Goal: Find specific page/section: Find specific page/section

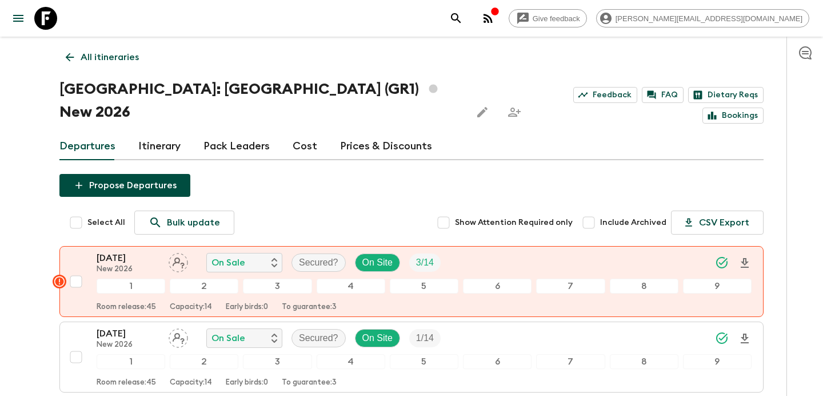
click at [119, 53] on p "All itineraries" at bounding box center [110, 57] width 58 height 14
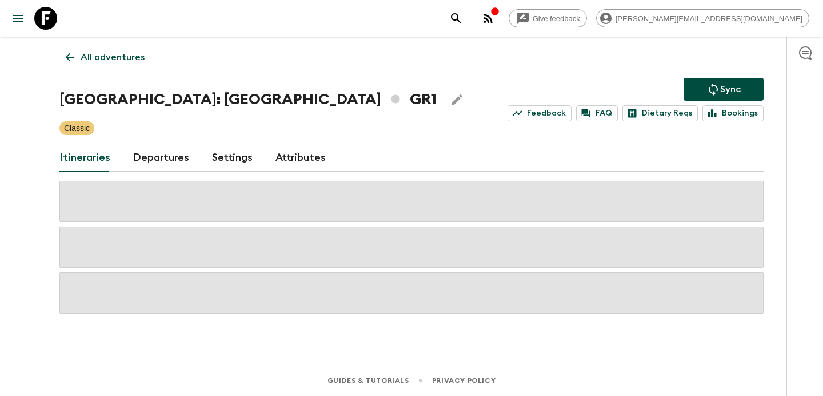
click at [119, 53] on p "All adventures" at bounding box center [113, 57] width 64 height 14
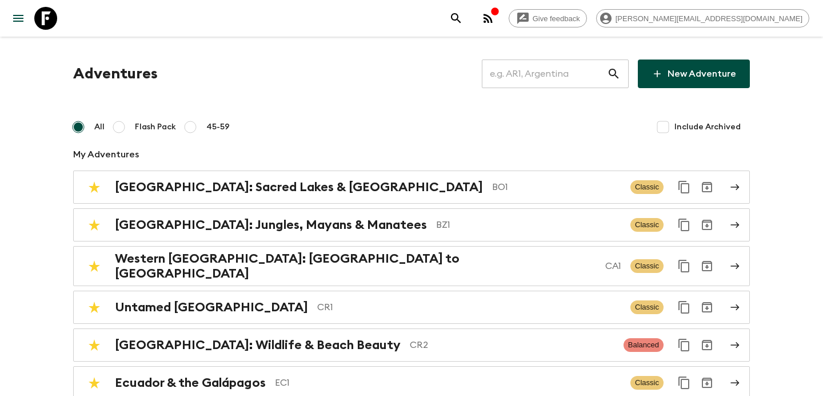
click at [533, 70] on input "text" at bounding box center [544, 74] width 125 height 32
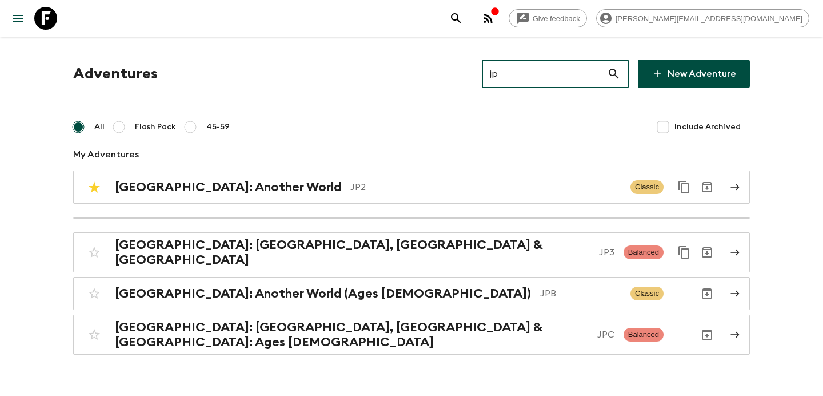
type input "jp2"
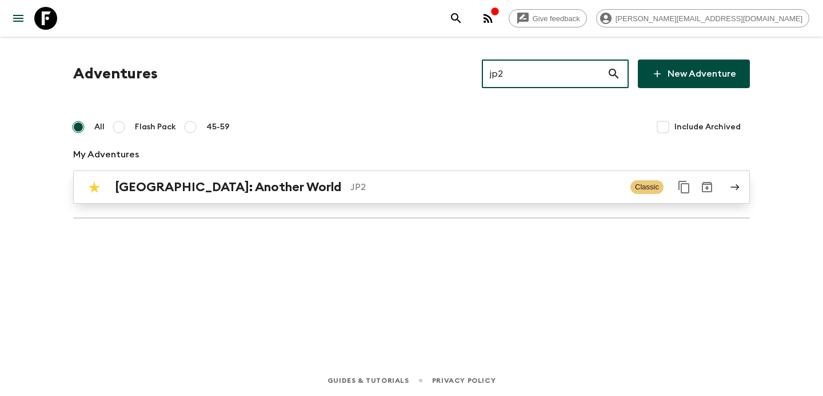
click at [350, 186] on p "JP2" at bounding box center [485, 187] width 271 height 14
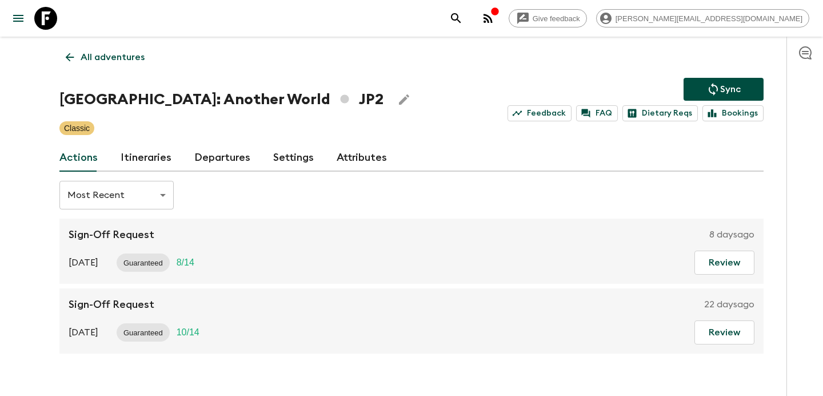
click at [153, 151] on link "Itineraries" at bounding box center [146, 157] width 51 height 27
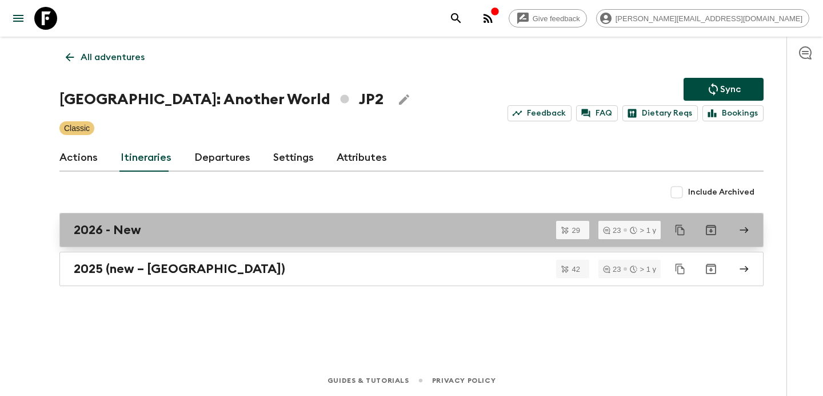
click at [200, 223] on div "2026 - New" at bounding box center [401, 229] width 654 height 15
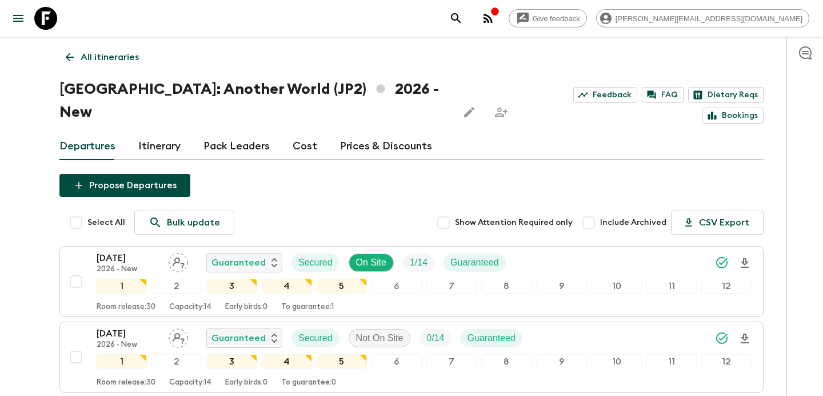
click at [109, 53] on p "All itineraries" at bounding box center [110, 57] width 58 height 14
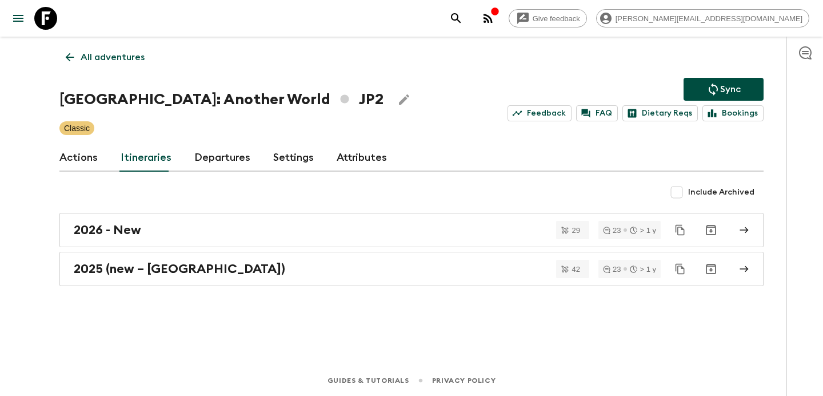
click at [109, 53] on p "All adventures" at bounding box center [113, 57] width 64 height 14
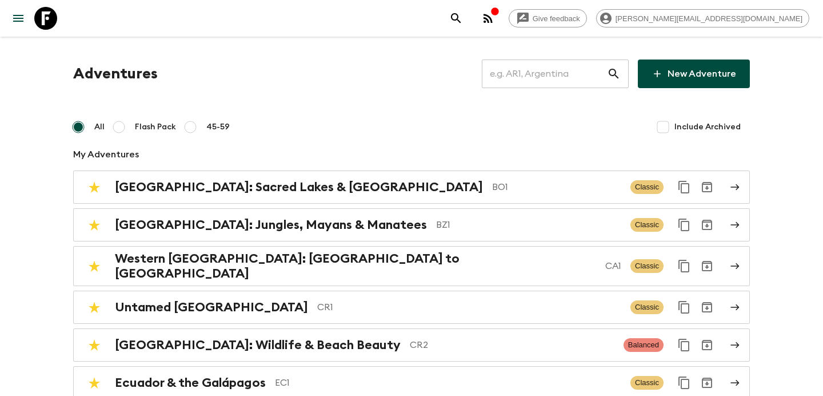
click at [530, 81] on input "text" at bounding box center [544, 74] width 125 height 32
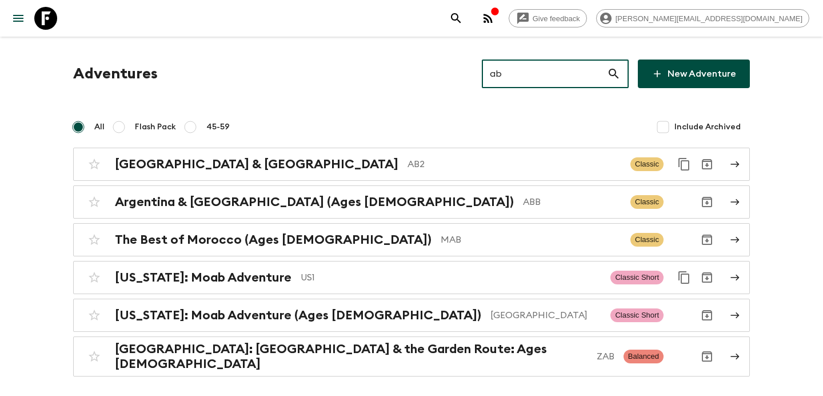
type input "ab2"
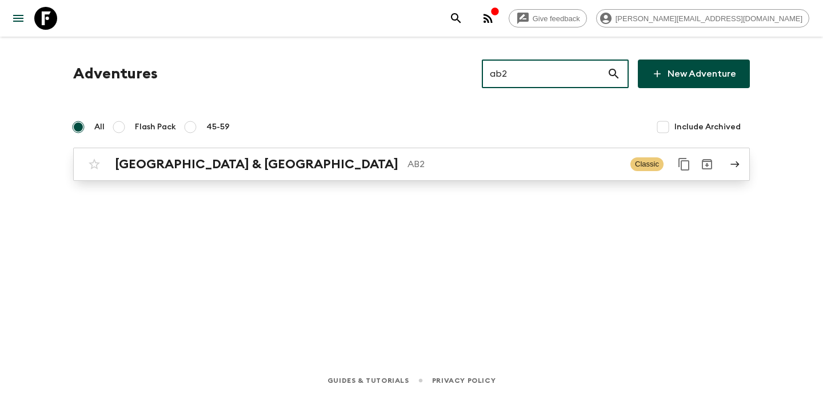
click at [397, 154] on div "Argentina & [GEOGRAPHIC_DATA] AB2 Classic" at bounding box center [389, 164] width 613 height 23
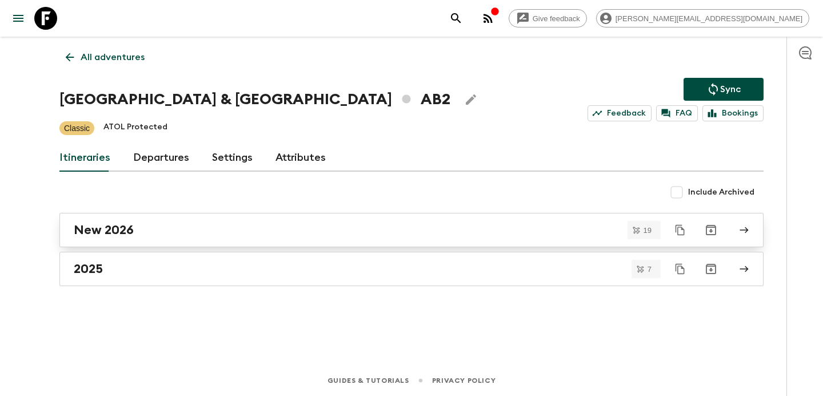
click at [341, 222] on div "New 2026" at bounding box center [401, 229] width 654 height 15
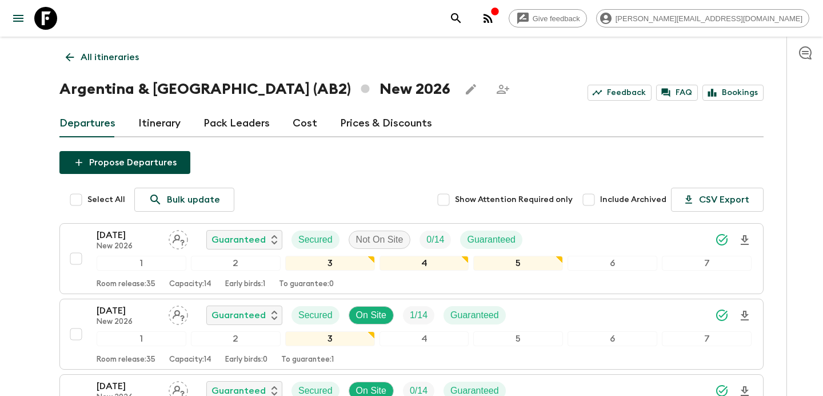
click at [113, 50] on p "All itineraries" at bounding box center [110, 57] width 58 height 14
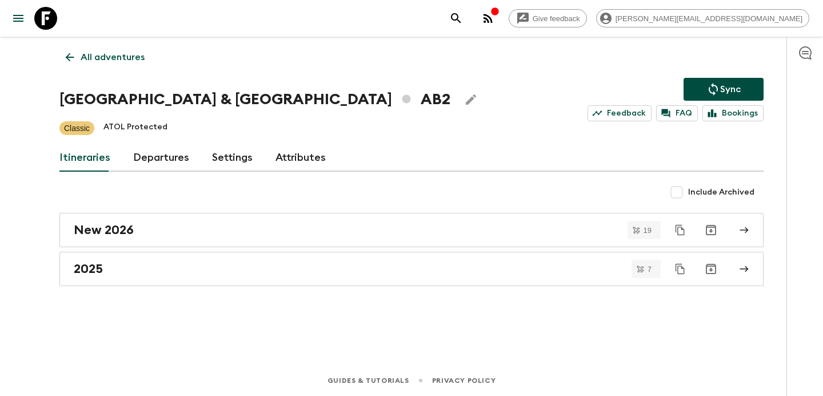
click at [271, 289] on div "All adventures Argentina & [GEOGRAPHIC_DATA] AB2 Sync Feedback FAQ Bookings Cla…" at bounding box center [412, 185] width 732 height 296
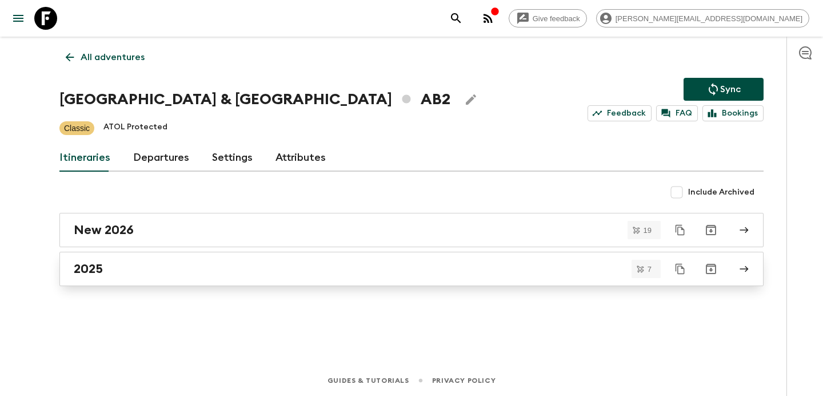
click at [282, 273] on div "2025" at bounding box center [401, 268] width 654 height 15
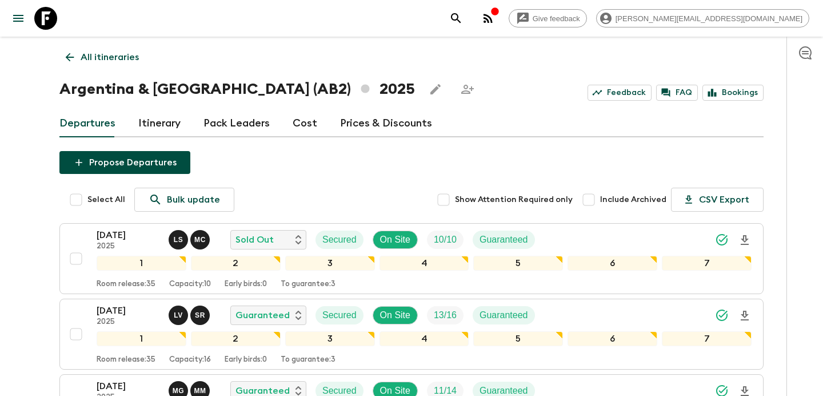
click at [129, 55] on p "All itineraries" at bounding box center [110, 57] width 58 height 14
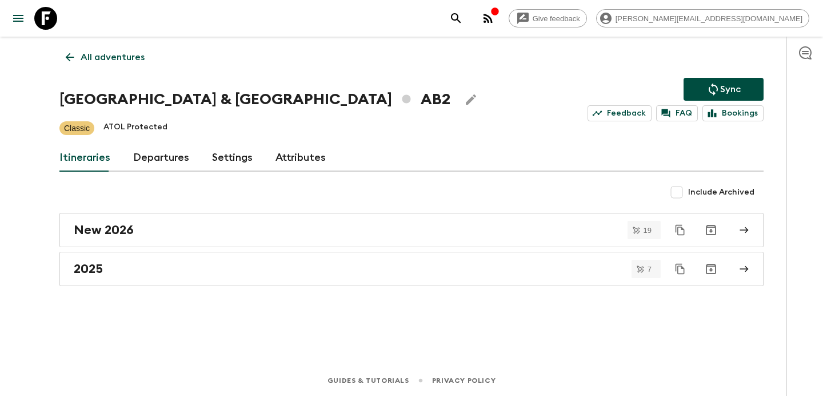
click at [129, 55] on p "All adventures" at bounding box center [113, 57] width 64 height 14
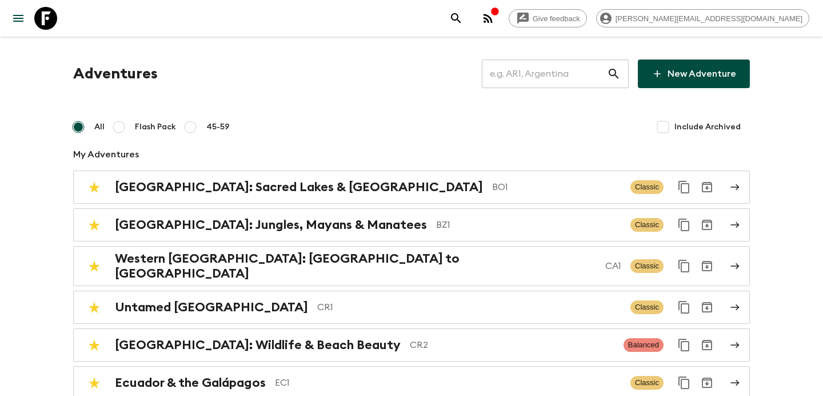
click at [554, 69] on input "text" at bounding box center [544, 74] width 125 height 32
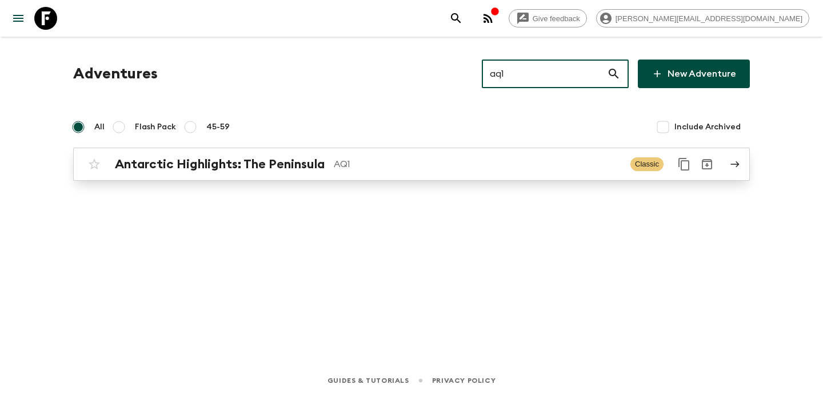
type input "aq1"
click at [396, 167] on p "AQ1" at bounding box center [478, 164] width 288 height 14
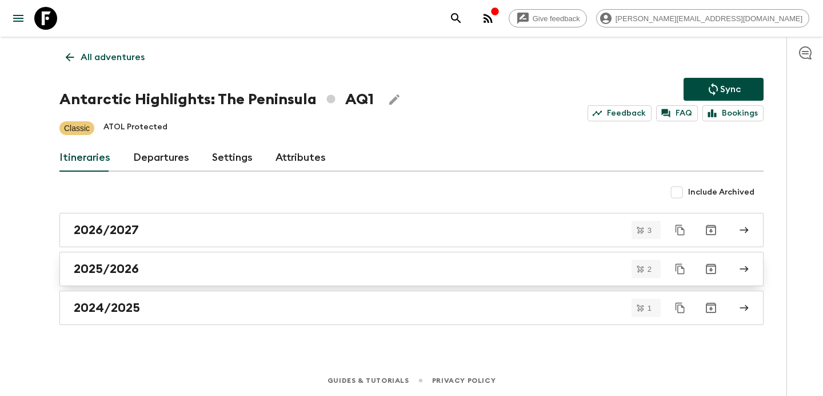
click at [345, 260] on link "2025/2026" at bounding box center [411, 269] width 704 height 34
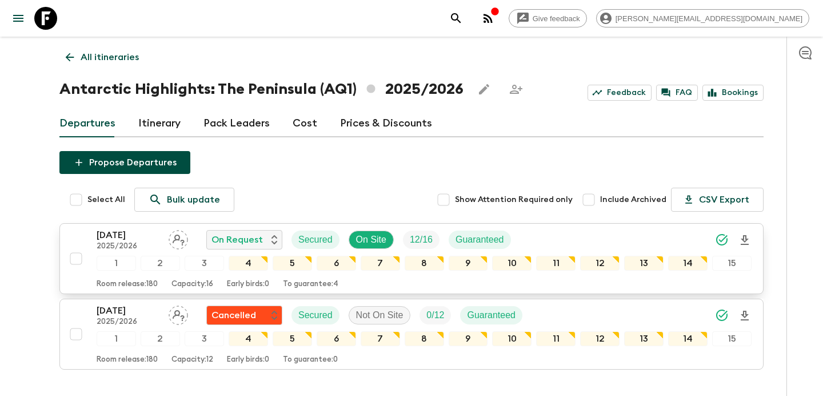
click at [562, 229] on div "[DATE] 2025/2026 On Request Secured On Site 12 / 16 Guaranteed" at bounding box center [424, 239] width 655 height 23
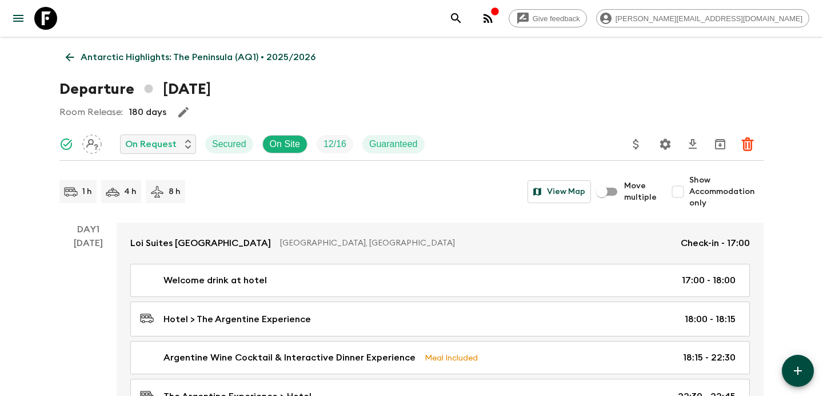
click at [159, 55] on p "Antarctic Highlights: The Peninsula (AQ1) • 2025/2026" at bounding box center [198, 57] width 235 height 14
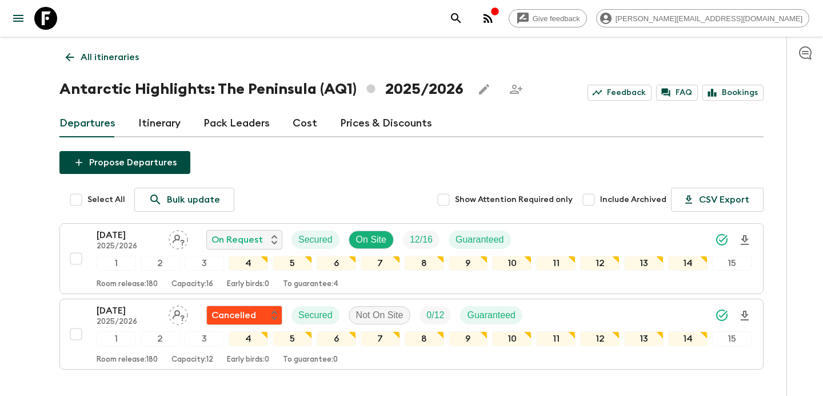
click at [122, 54] on p "All itineraries" at bounding box center [110, 57] width 58 height 14
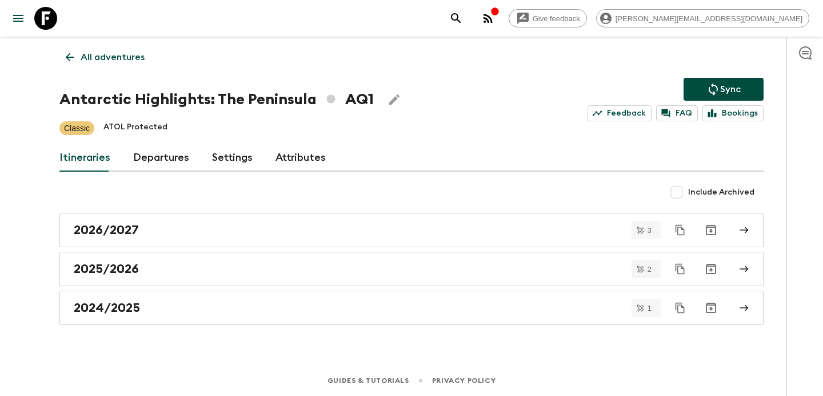
click at [137, 54] on p "All adventures" at bounding box center [113, 57] width 64 height 14
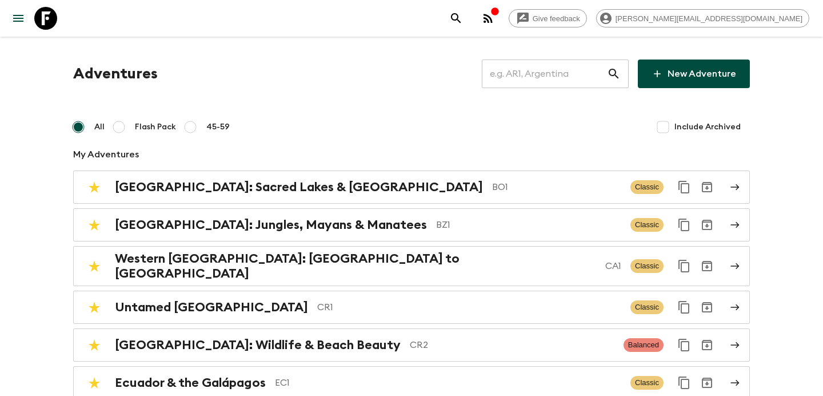
click at [548, 80] on input "text" at bounding box center [544, 74] width 125 height 32
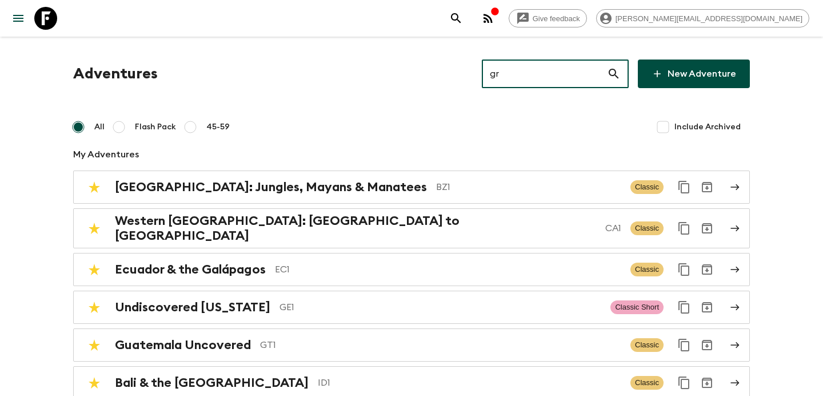
type input "gr1"
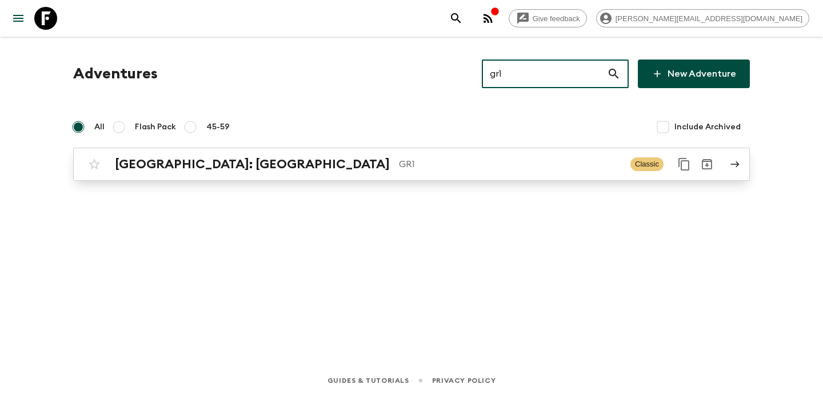
click at [342, 180] on link "[GEOGRAPHIC_DATA]: [GEOGRAPHIC_DATA] & the Islands GR1 Classic" at bounding box center [411, 163] width 677 height 33
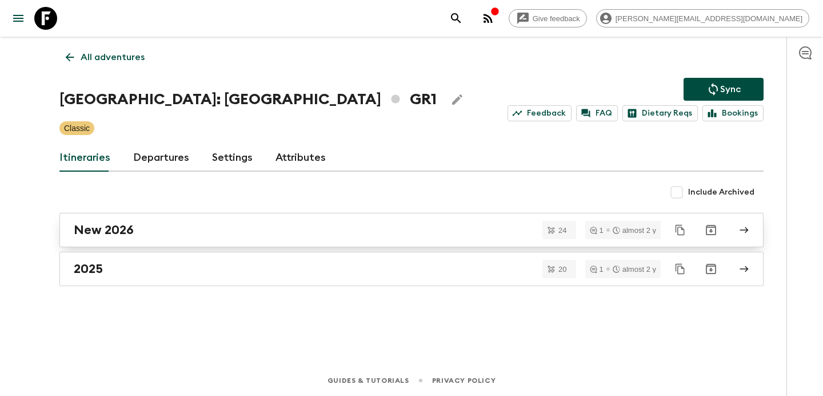
click at [310, 223] on div "New 2026" at bounding box center [401, 229] width 654 height 15
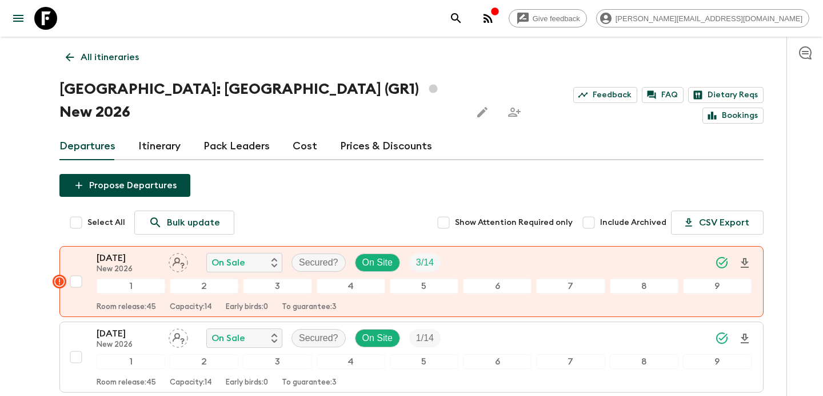
click at [100, 63] on p "All itineraries" at bounding box center [110, 57] width 58 height 14
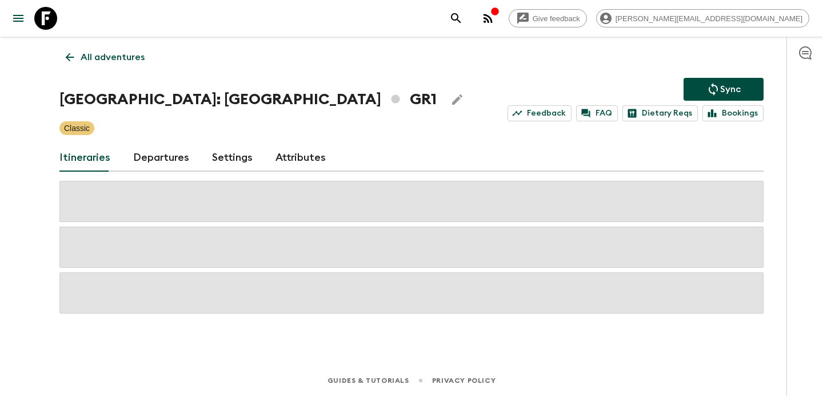
click at [100, 63] on p "All adventures" at bounding box center [113, 57] width 64 height 14
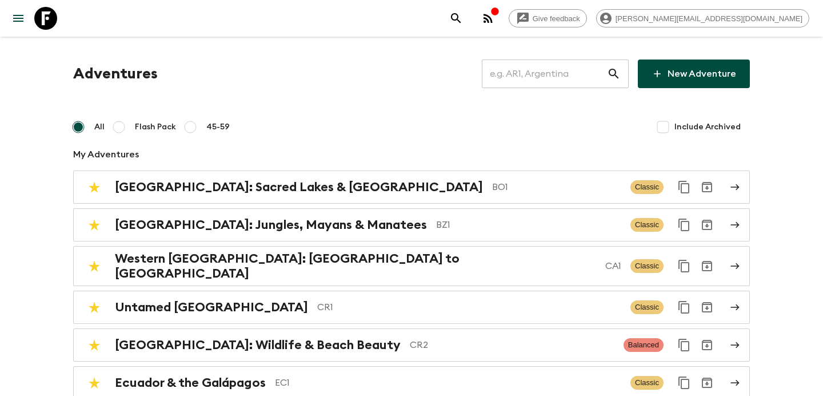
click at [521, 81] on input "text" at bounding box center [544, 74] width 125 height 32
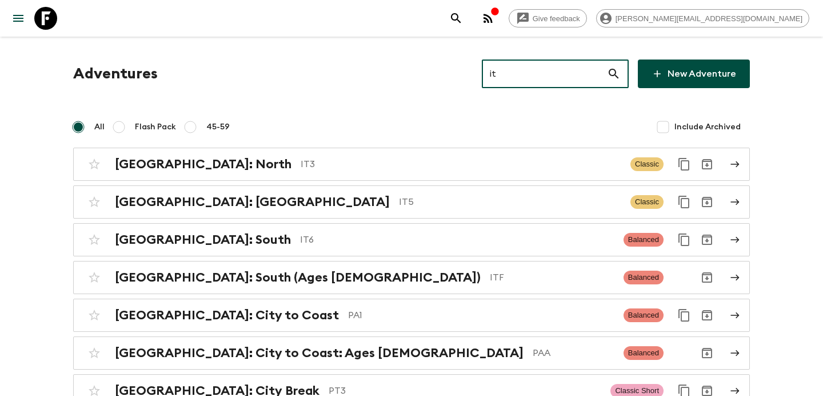
type input "it6"
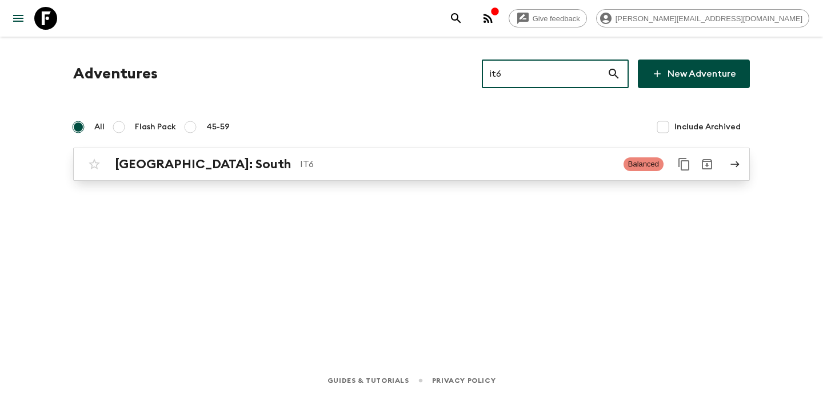
click at [300, 162] on p "IT6" at bounding box center [457, 164] width 314 height 14
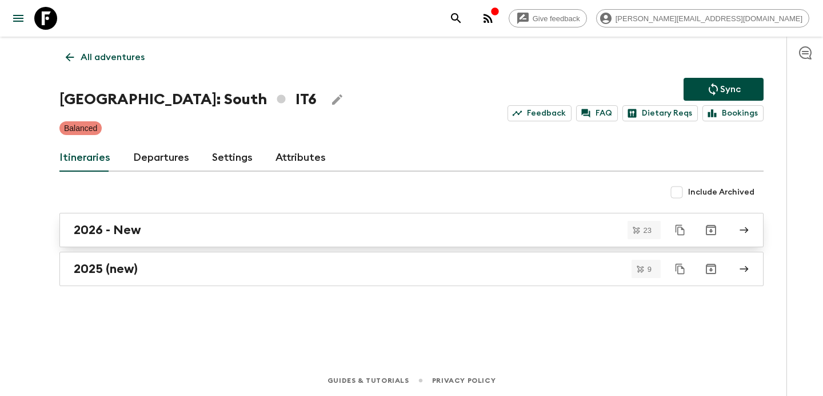
click at [265, 228] on div "2026 - New" at bounding box center [401, 229] width 654 height 15
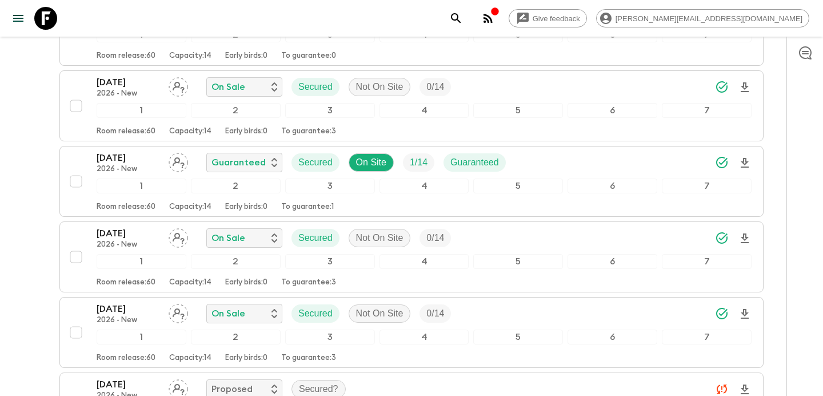
scroll to position [856, 0]
click at [486, 225] on div "[DATE] 2026 - New On Sale Secured Not On Site 0 / 14" at bounding box center [424, 236] width 655 height 23
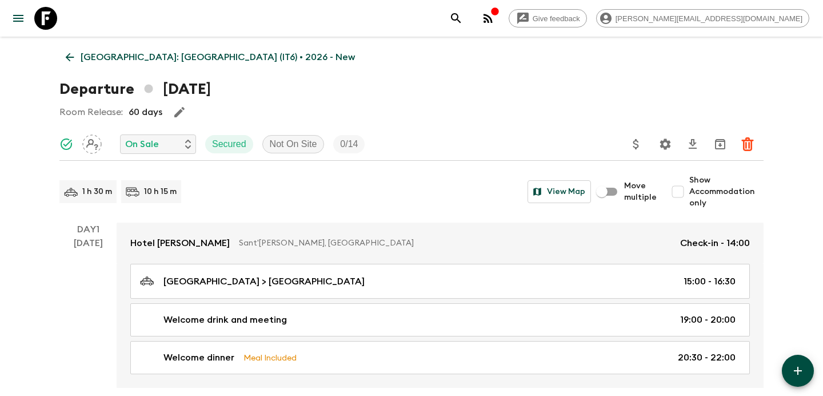
click at [133, 53] on p "[GEOGRAPHIC_DATA]: [GEOGRAPHIC_DATA] (IT6) • 2026 - New" at bounding box center [218, 57] width 274 height 14
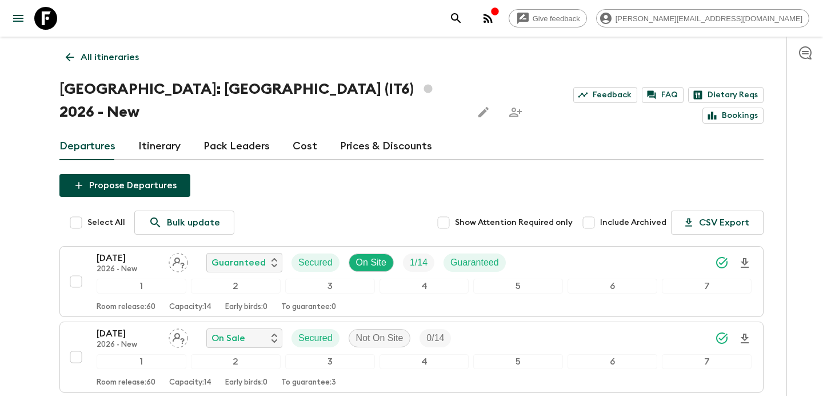
click at [111, 57] on p "All itineraries" at bounding box center [110, 57] width 58 height 14
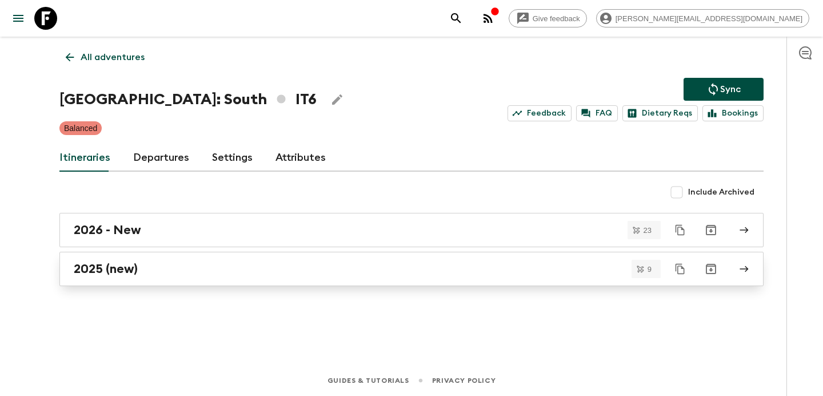
click at [260, 282] on link "2025 (new)" at bounding box center [411, 269] width 704 height 34
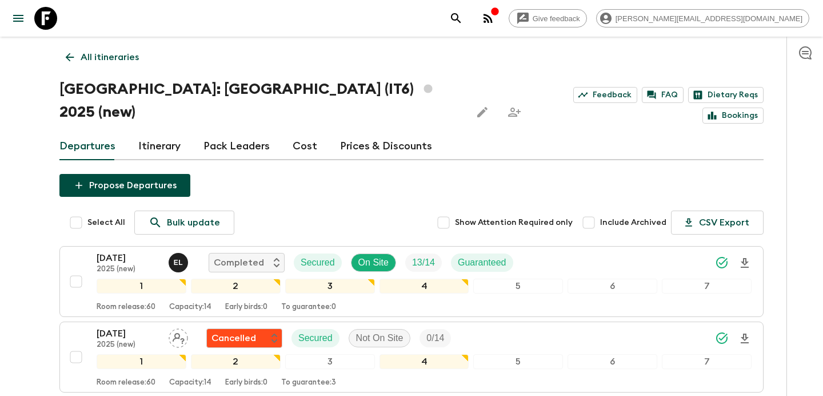
click at [598, 211] on input "Include Archived" at bounding box center [588, 222] width 23 height 23
checkbox input "true"
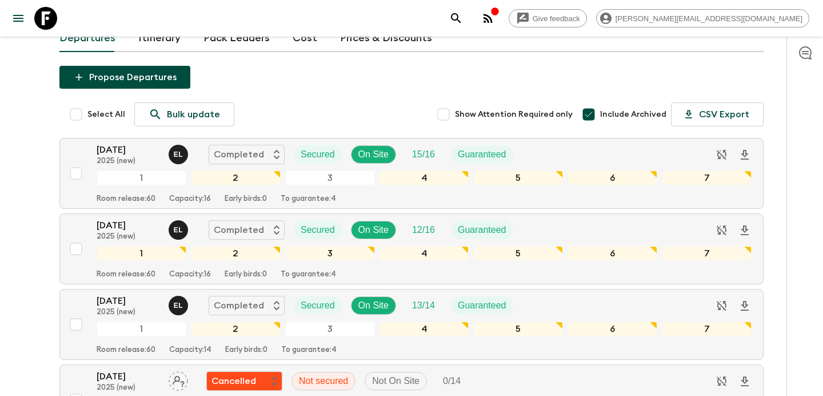
scroll to position [99, 0]
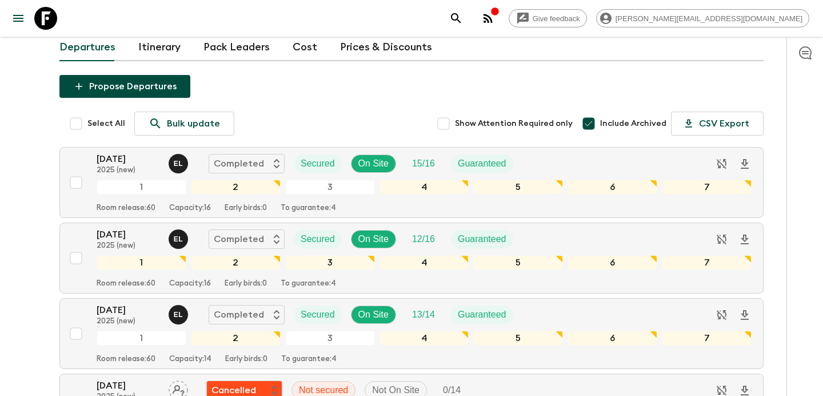
click at [71, 112] on input "Select All" at bounding box center [76, 123] width 23 height 23
checkbox input "true"
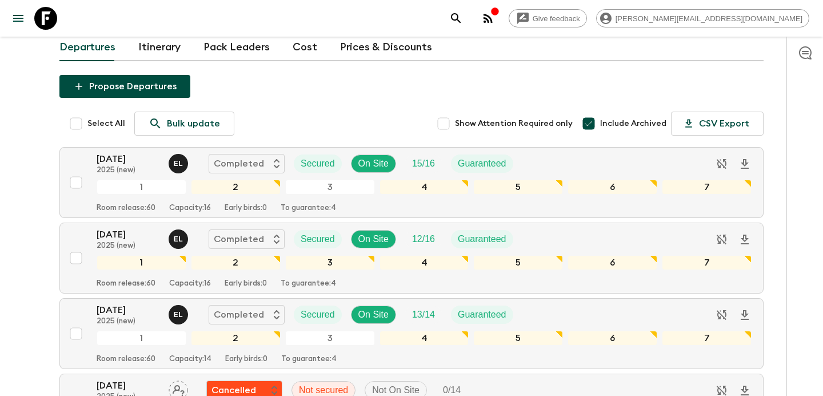
checkbox input "true"
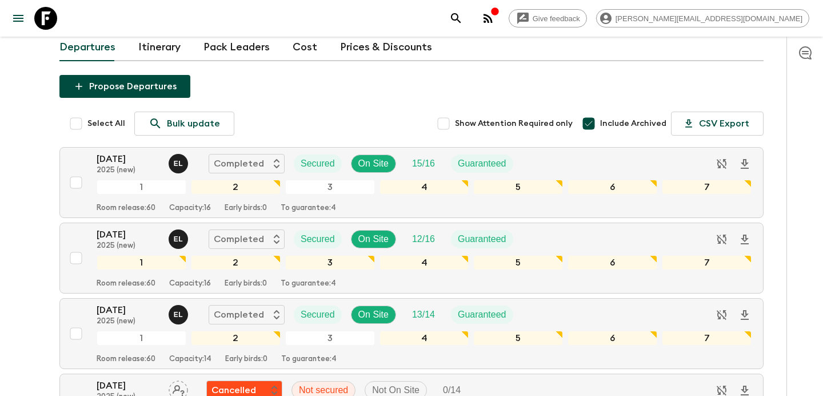
checkbox input "true"
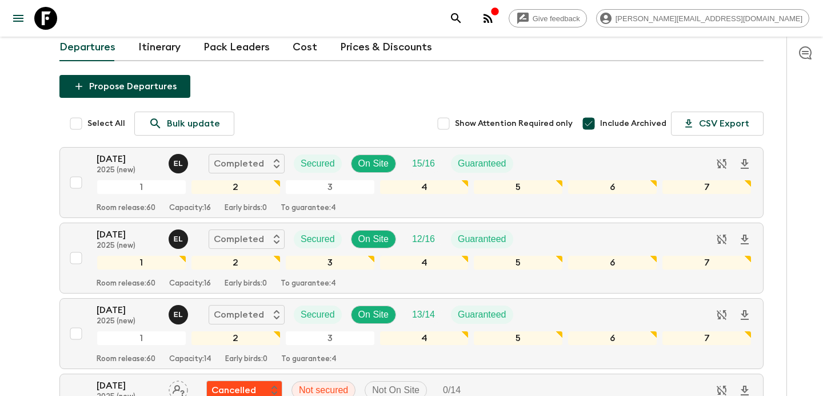
checkbox input "true"
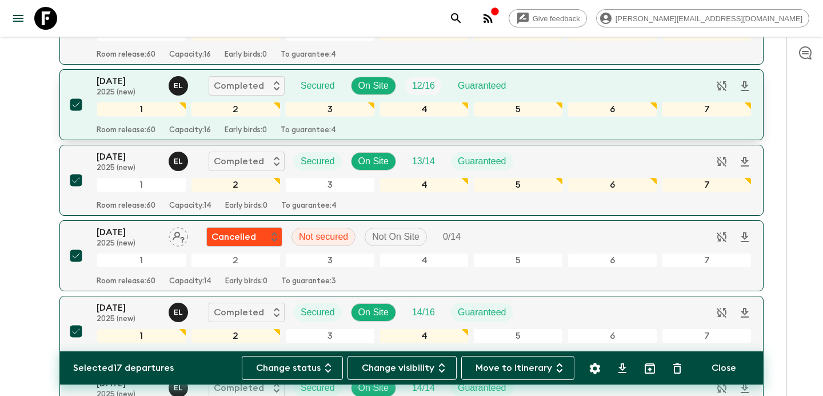
scroll to position [270, 0]
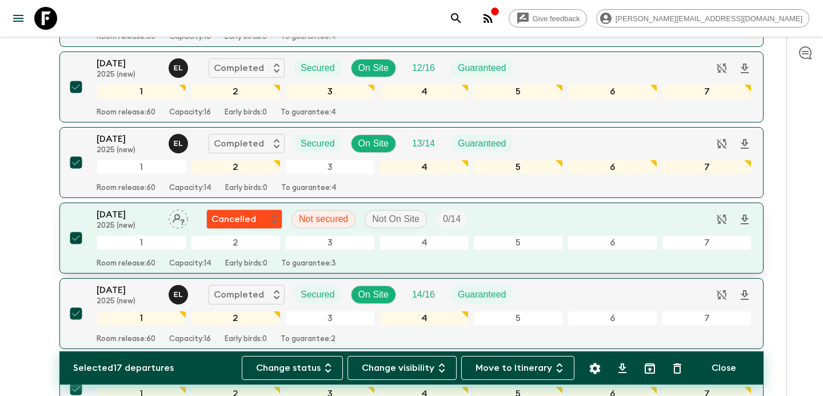
click at [77, 226] on input "checkbox" at bounding box center [76, 237] width 23 height 23
checkbox input "false"
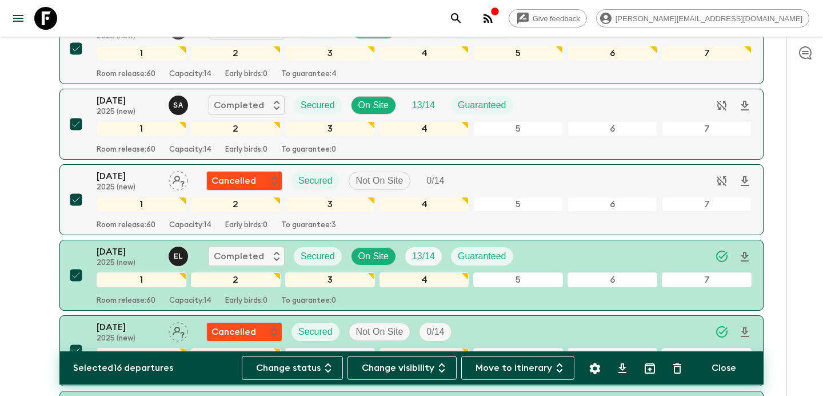
scroll to position [607, 0]
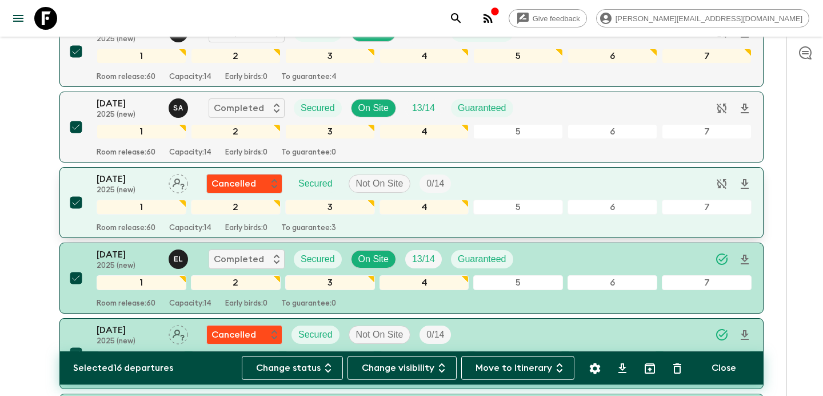
click at [73, 191] on input "checkbox" at bounding box center [76, 202] width 23 height 23
checkbox input "false"
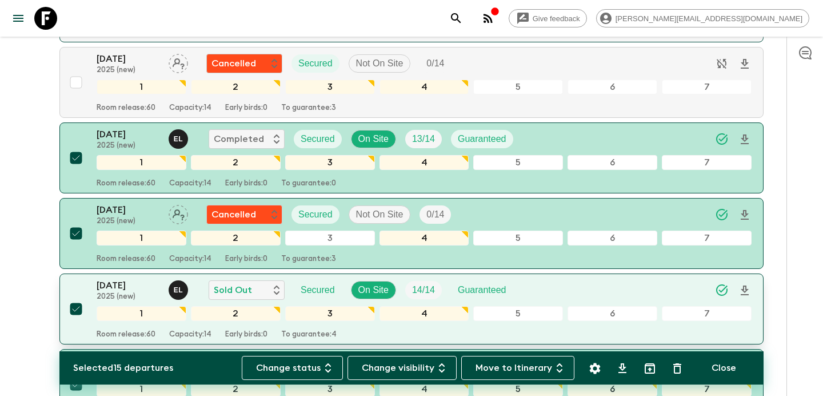
scroll to position [771, 0]
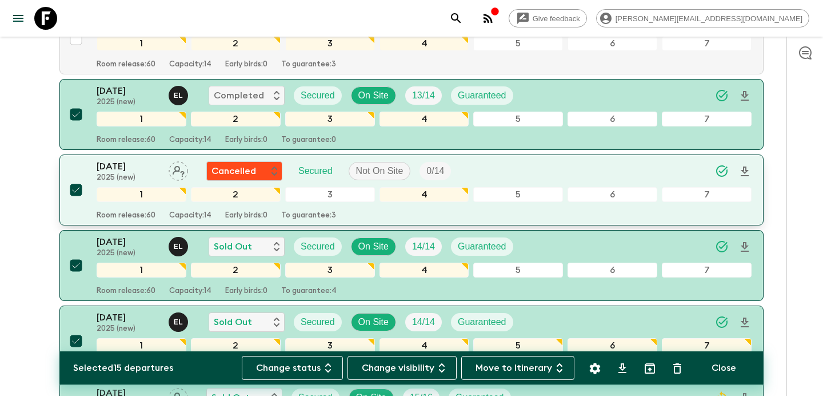
click at [73, 178] on input "checkbox" at bounding box center [76, 189] width 23 height 23
checkbox input "false"
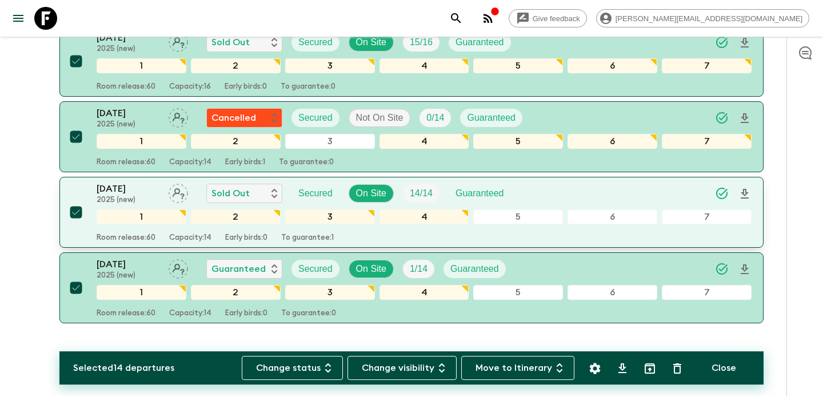
scroll to position [1206, 0]
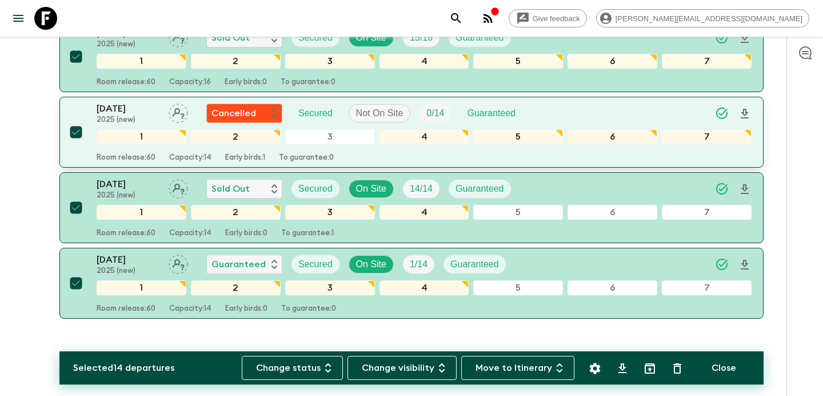
click at [78, 121] on input "checkbox" at bounding box center [76, 132] width 23 height 23
checkbox input "false"
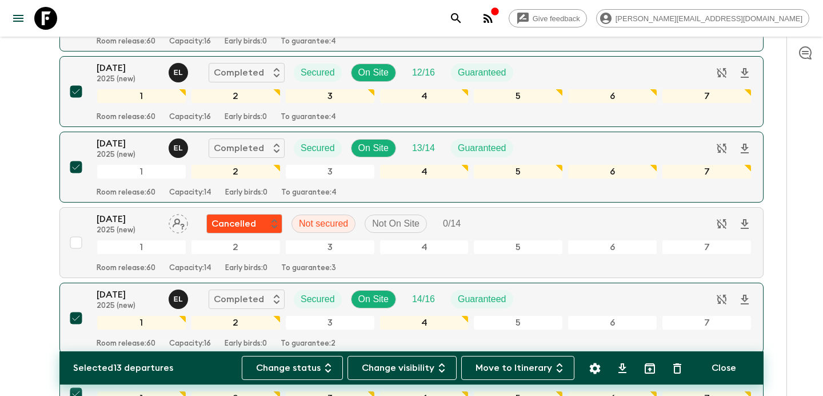
scroll to position [0, 0]
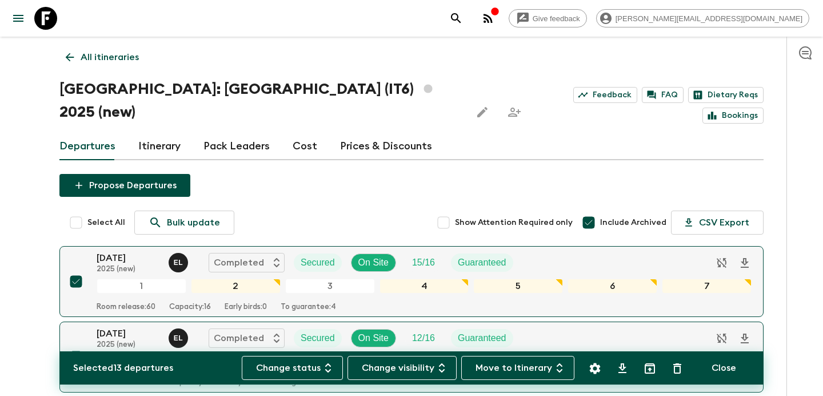
click at [118, 54] on p "All itineraries" at bounding box center [110, 57] width 58 height 14
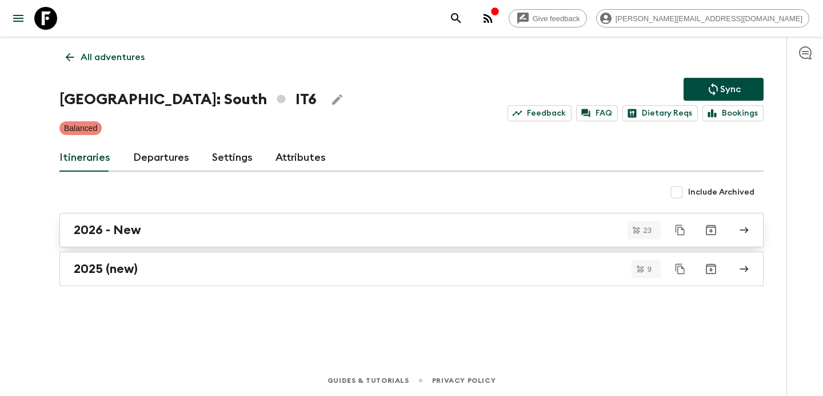
click at [192, 244] on link "2026 - New" at bounding box center [411, 230] width 704 height 34
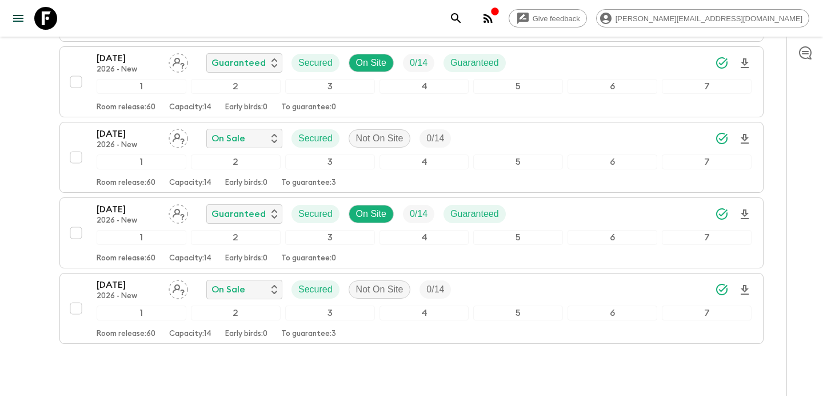
scroll to position [1636, 0]
